Goal: Information Seeking & Learning: Learn about a topic

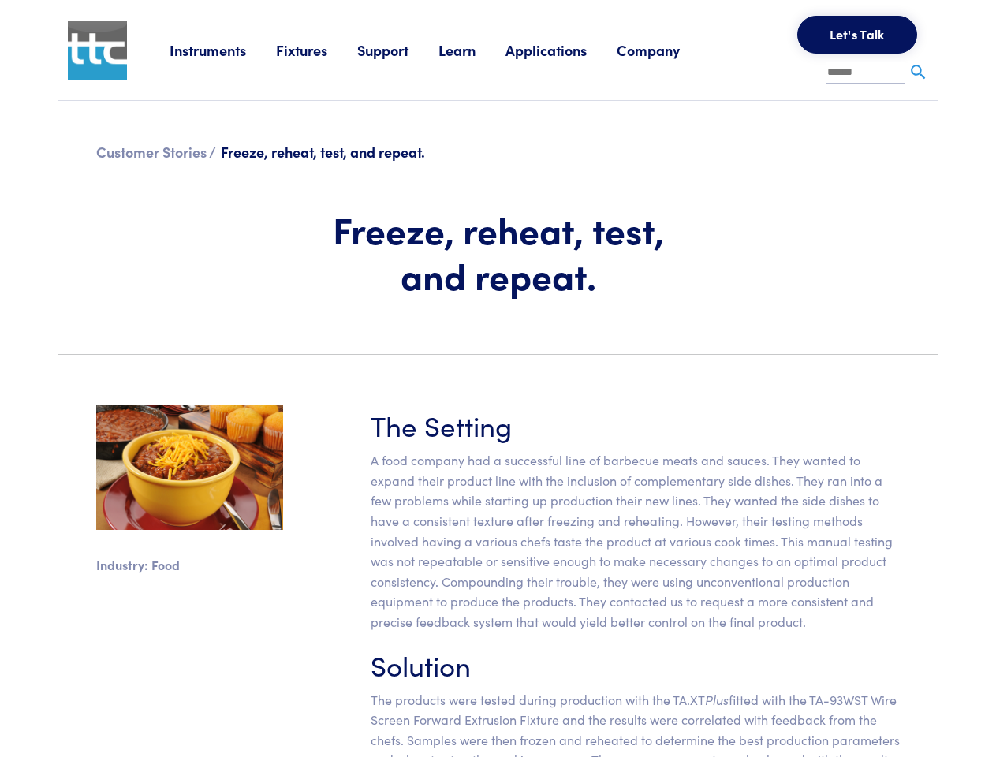
click at [498, 379] on section "Industry: Food The Setting A food company had a successful line of barbecue mea…" at bounding box center [498, 615] width 899 height 494
click at [223, 50] on link "Instruments" at bounding box center [223, 50] width 107 height 20
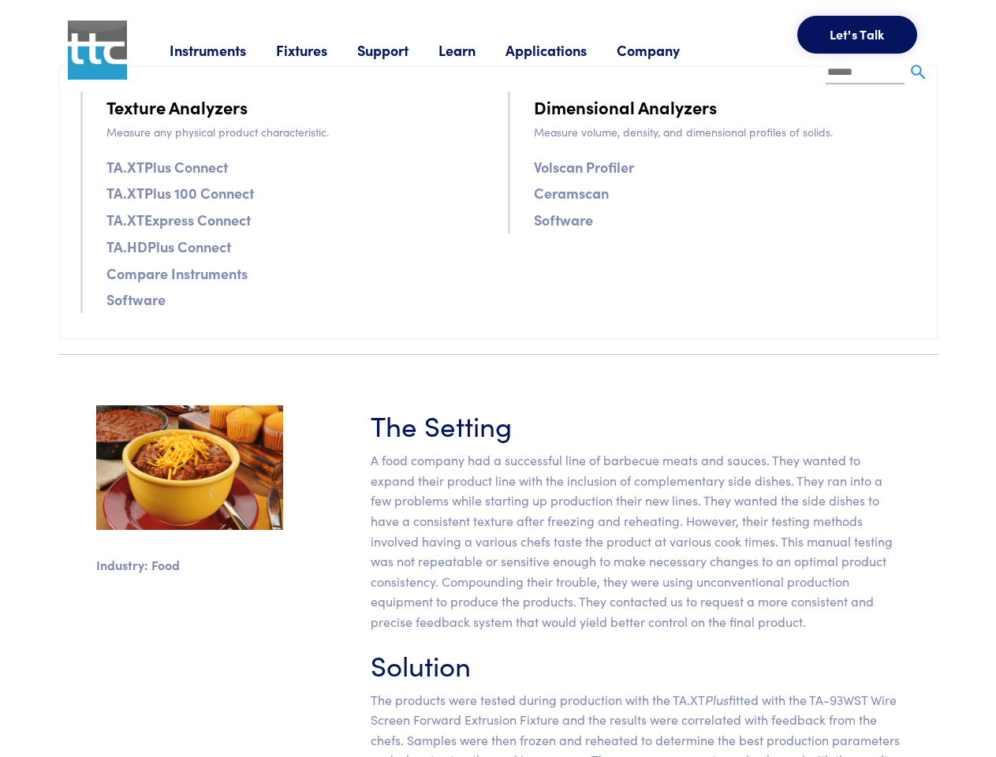
click at [319, 50] on link "Fixtures" at bounding box center [316, 50] width 81 height 20
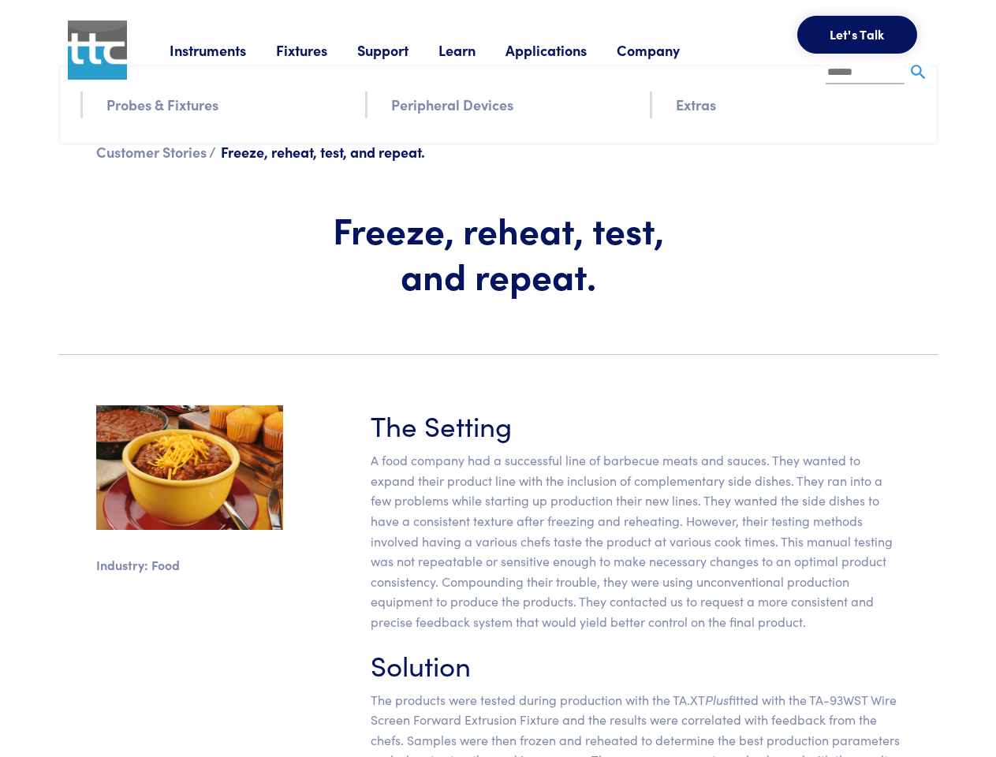
click at [401, 50] on link "Support" at bounding box center [397, 50] width 81 height 20
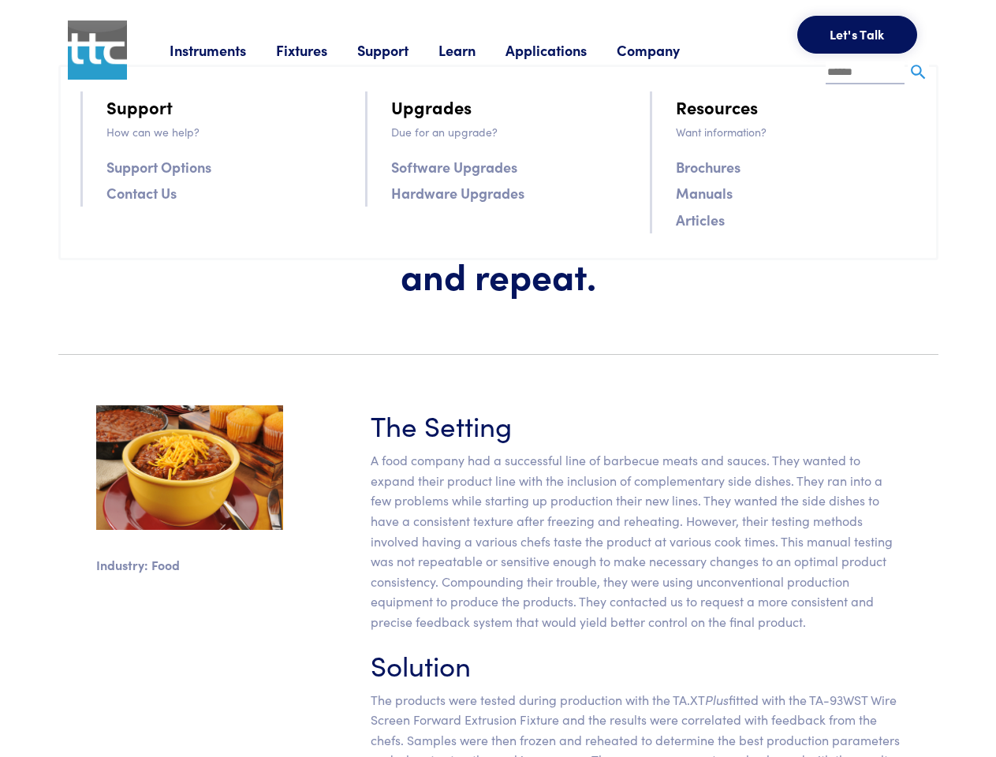
click at [477, 50] on link "Learn" at bounding box center [472, 50] width 67 height 20
click at [567, 50] on link "Applications" at bounding box center [561, 50] width 111 height 20
click at [669, 50] on link "Company" at bounding box center [663, 50] width 93 height 20
click at [858, 35] on button "Let's Talk" at bounding box center [858, 35] width 120 height 38
